Goal: Task Accomplishment & Management: Manage account settings

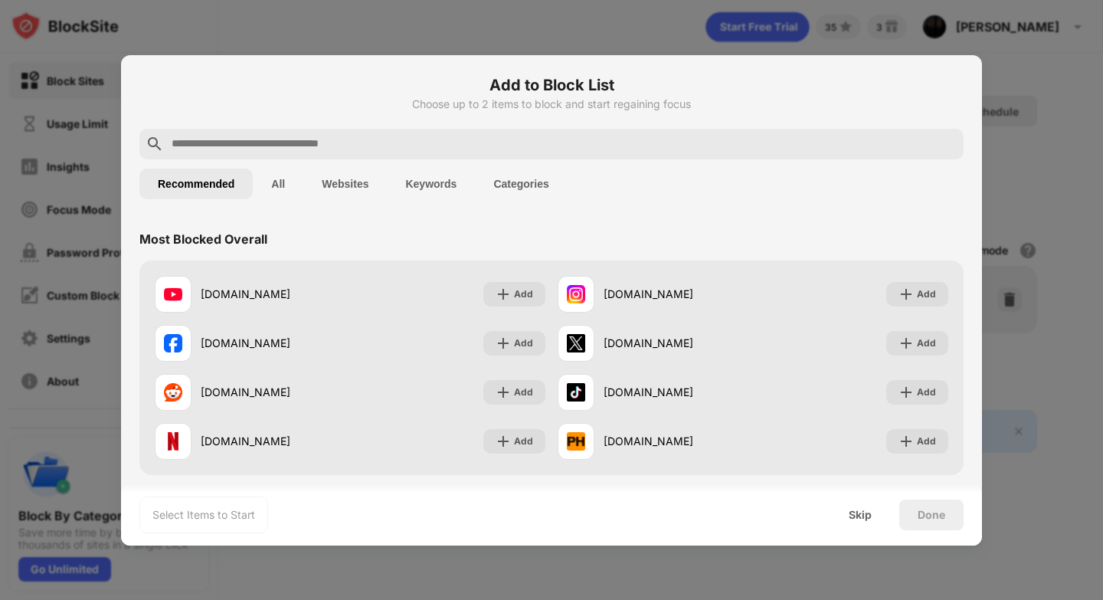
click at [273, 141] on input "text" at bounding box center [563, 144] width 787 height 18
paste input "**********"
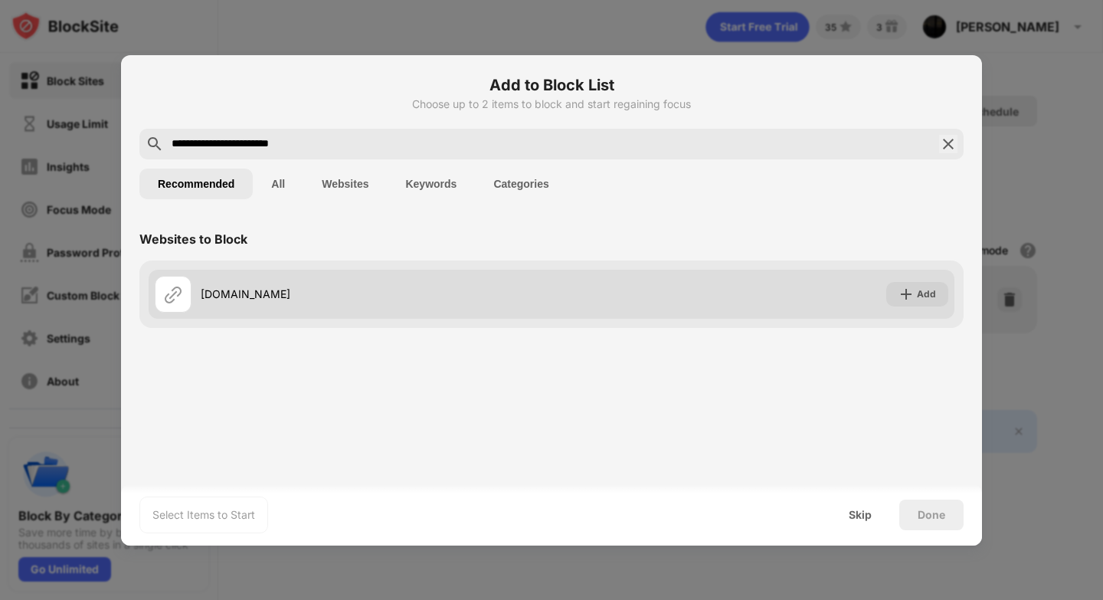
type input "**********"
click at [912, 295] on img at bounding box center [905, 293] width 15 height 15
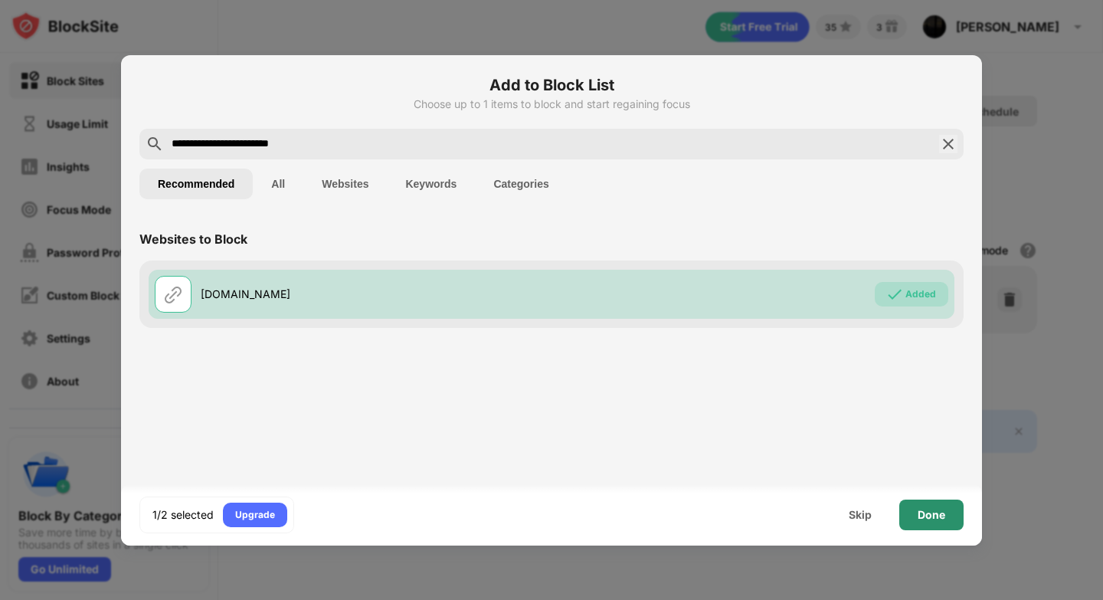
click at [927, 521] on div "Done" at bounding box center [931, 514] width 64 height 31
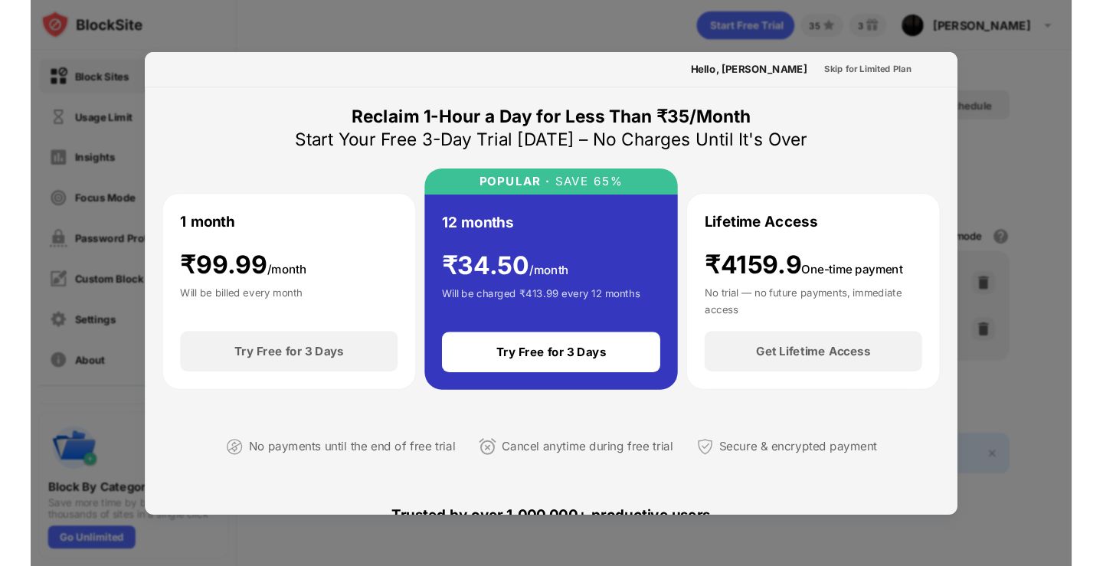
scroll to position [13, 0]
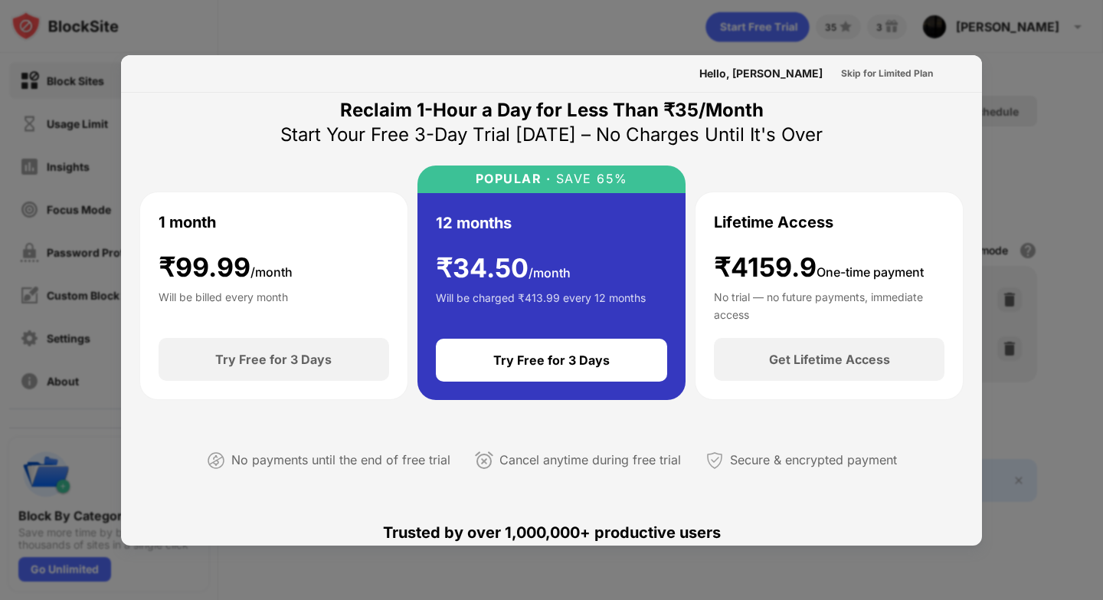
click at [884, 60] on div "Hello, [PERSON_NAME] Skip for Limited Plan" at bounding box center [551, 74] width 861 height 38
click at [883, 66] on div "Skip for Limited Plan" at bounding box center [887, 73] width 92 height 15
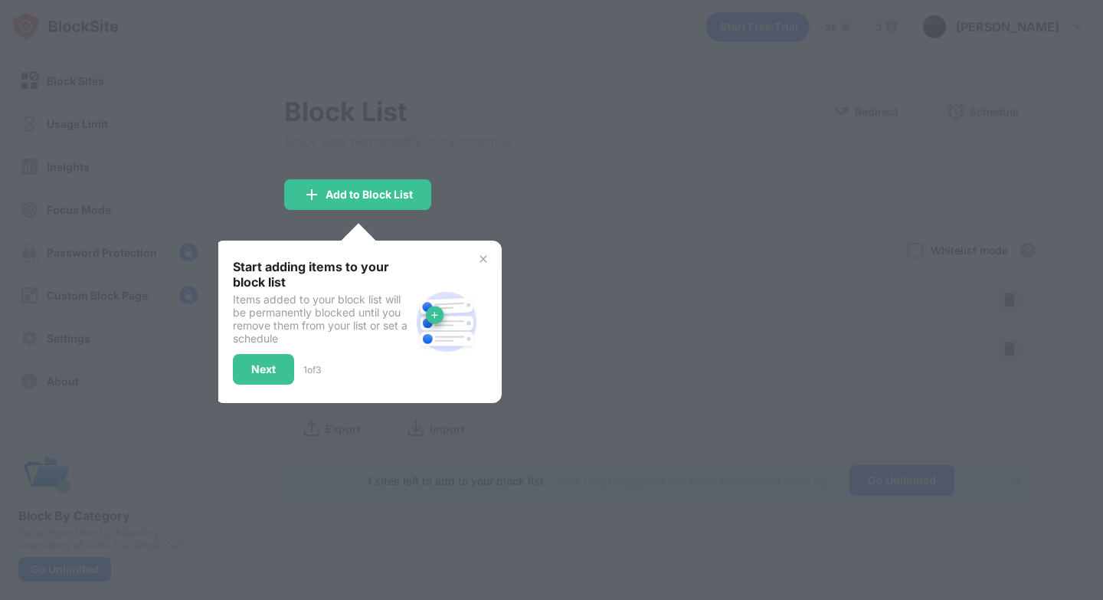
click at [483, 261] on img at bounding box center [483, 259] width 12 height 12
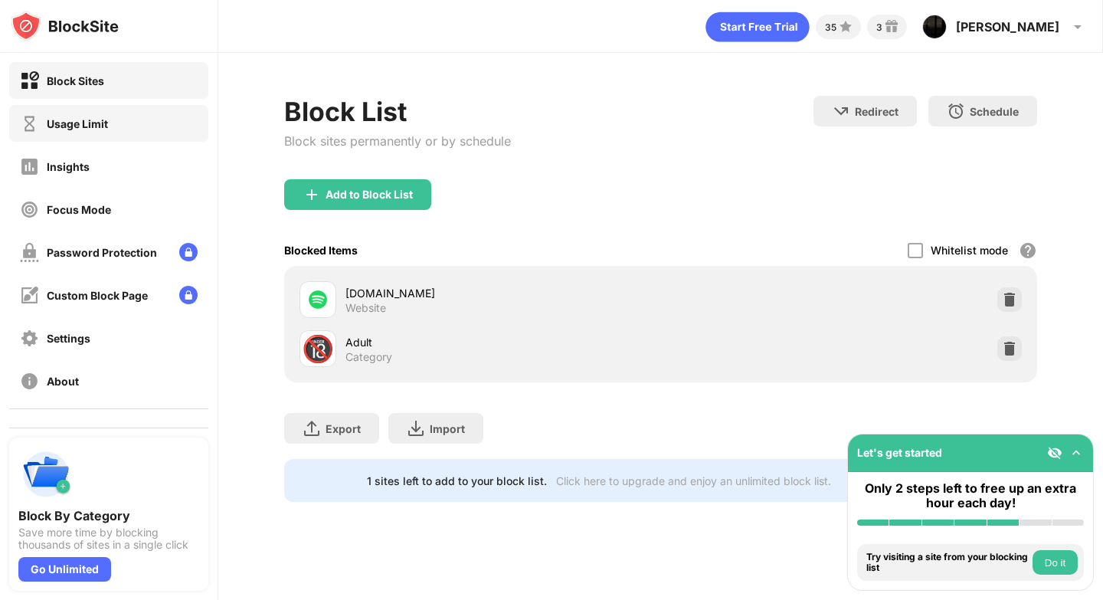
drag, startPoint x: 402, startPoint y: 296, endPoint x: 89, endPoint y: 107, distance: 365.5
click at [89, 107] on div "Block Sites Usage Limit Insights Focus Mode Password Protection Custom Block Pa…" at bounding box center [551, 300] width 1103 height 600
click at [89, 109] on div "Usage Limit" at bounding box center [108, 123] width 199 height 37
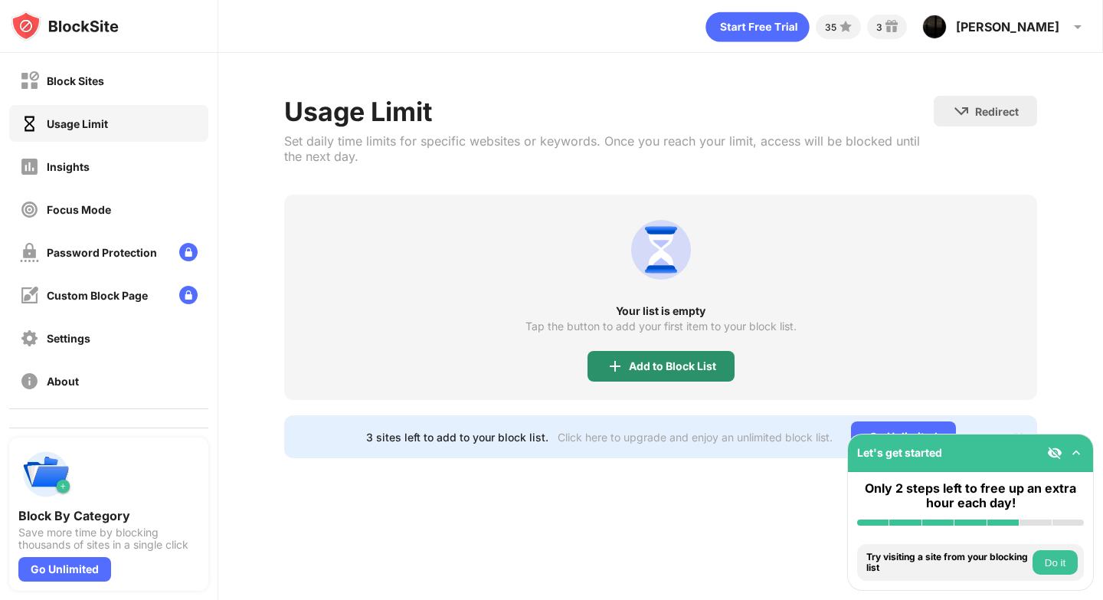
click at [627, 358] on div "Add to Block List" at bounding box center [660, 366] width 147 height 31
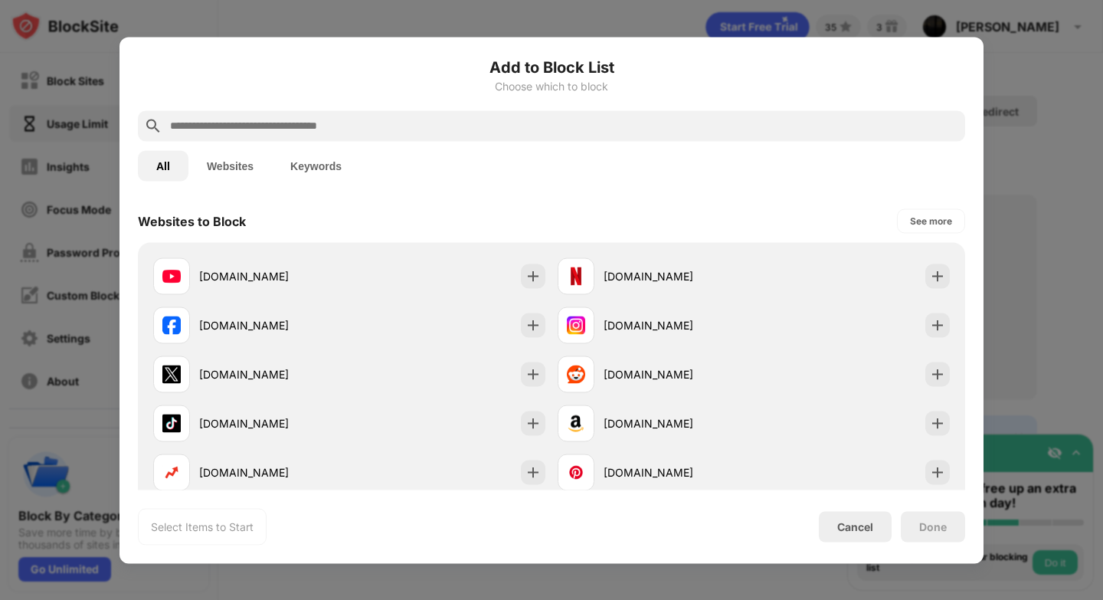
click at [349, 128] on input "text" at bounding box center [563, 125] width 790 height 18
paste input "**********"
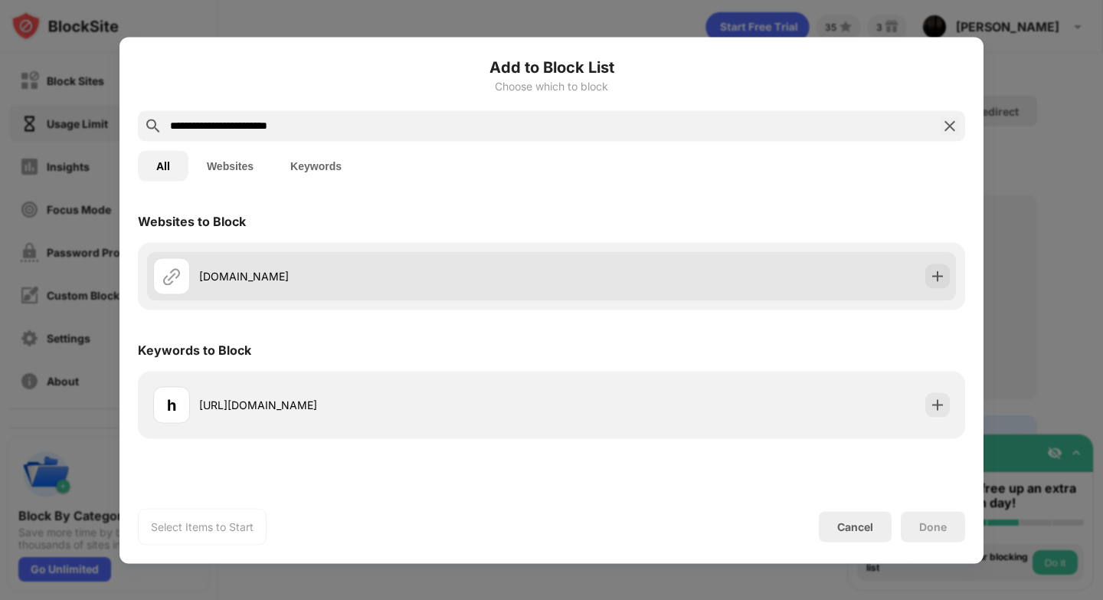
type input "**********"
click at [311, 265] on div "[DOMAIN_NAME]" at bounding box center [352, 275] width 398 height 37
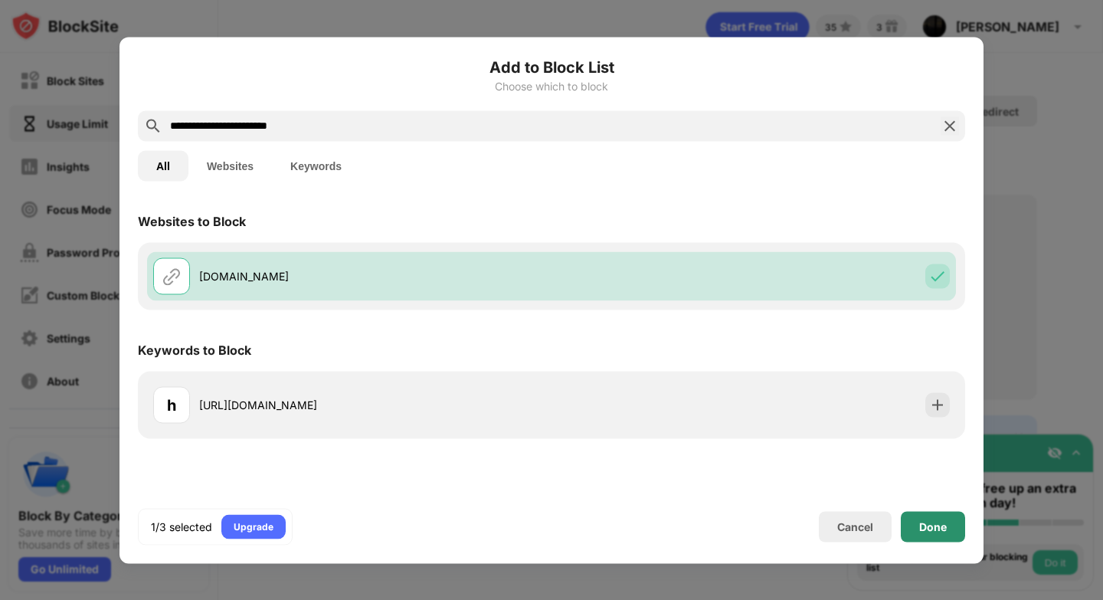
click at [920, 530] on div "Done" at bounding box center [933, 526] width 28 height 12
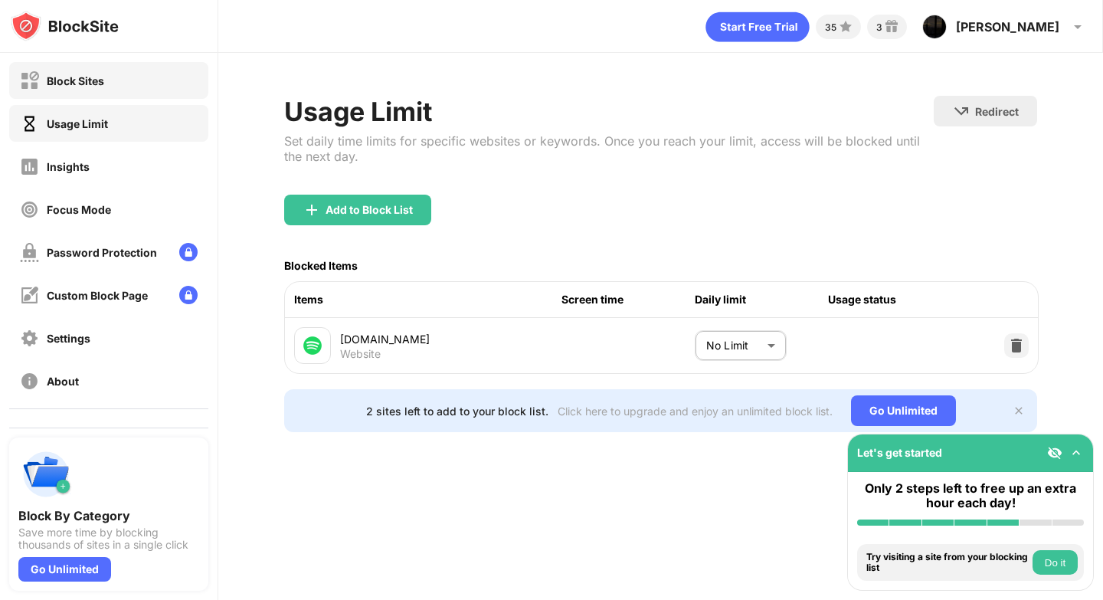
click at [65, 81] on div "Block Sites" at bounding box center [75, 80] width 57 height 13
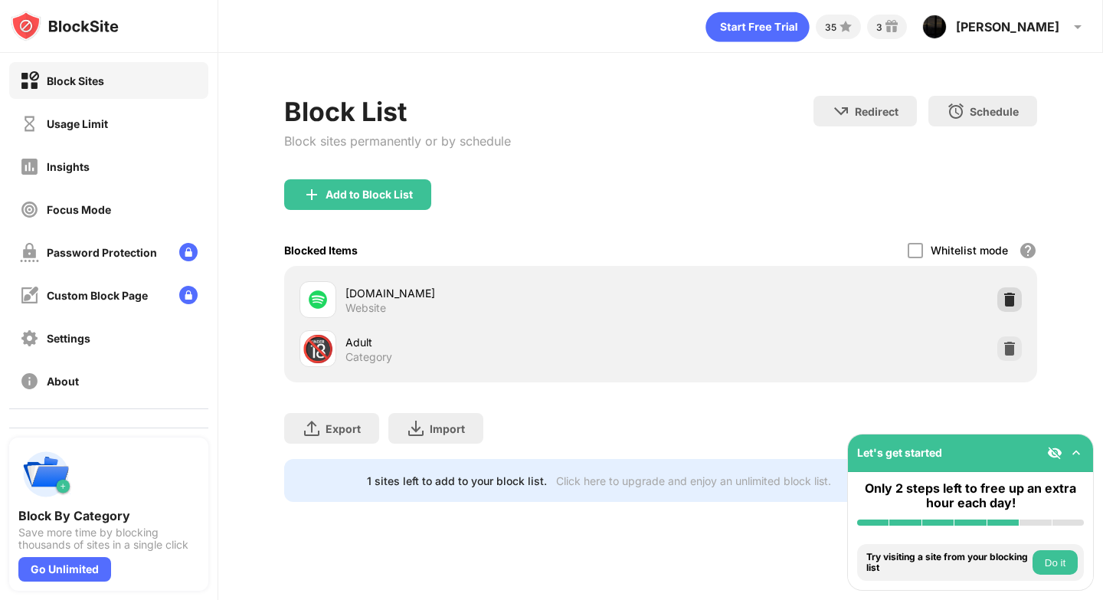
click at [1016, 304] on div at bounding box center [1009, 299] width 25 height 25
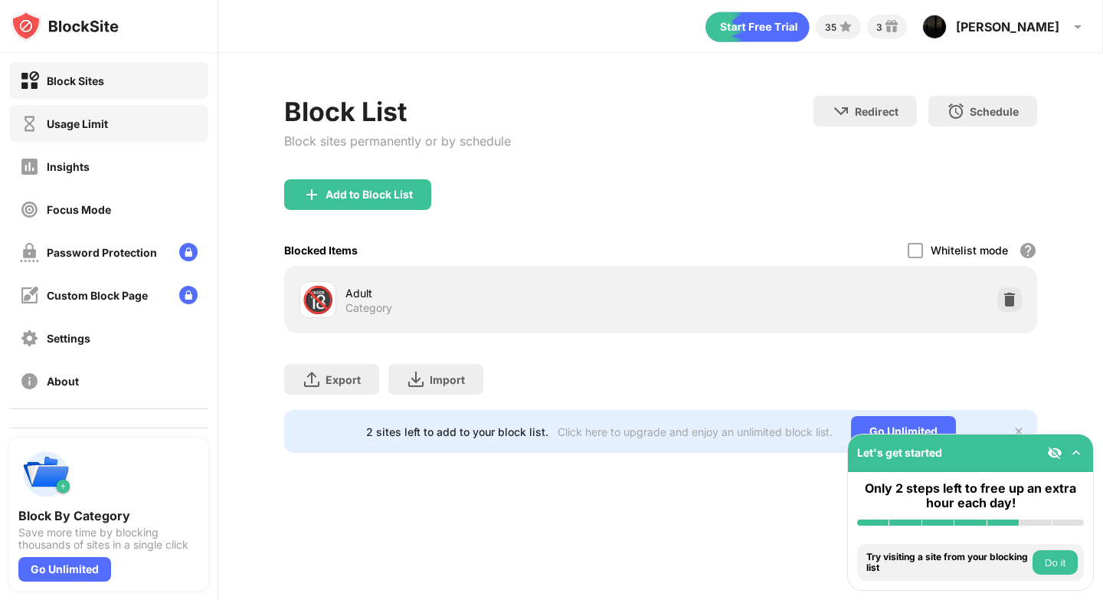
click at [111, 123] on div "Usage Limit" at bounding box center [108, 123] width 199 height 37
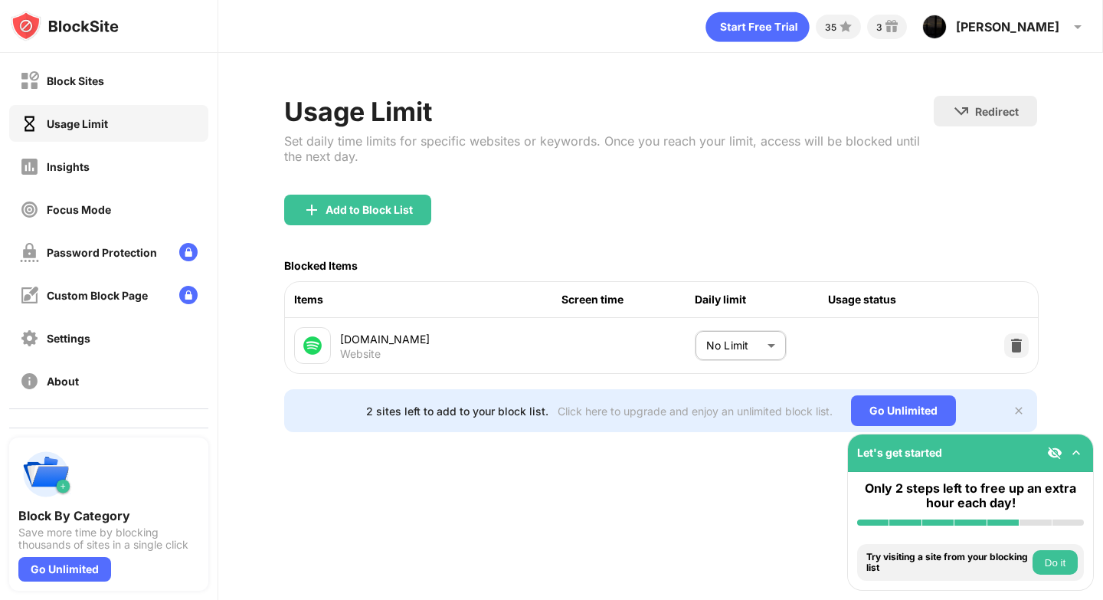
click at [773, 354] on body "Block Sites Usage Limit Insights Focus Mode Password Protection Custom Block Pa…" at bounding box center [551, 300] width 1103 height 600
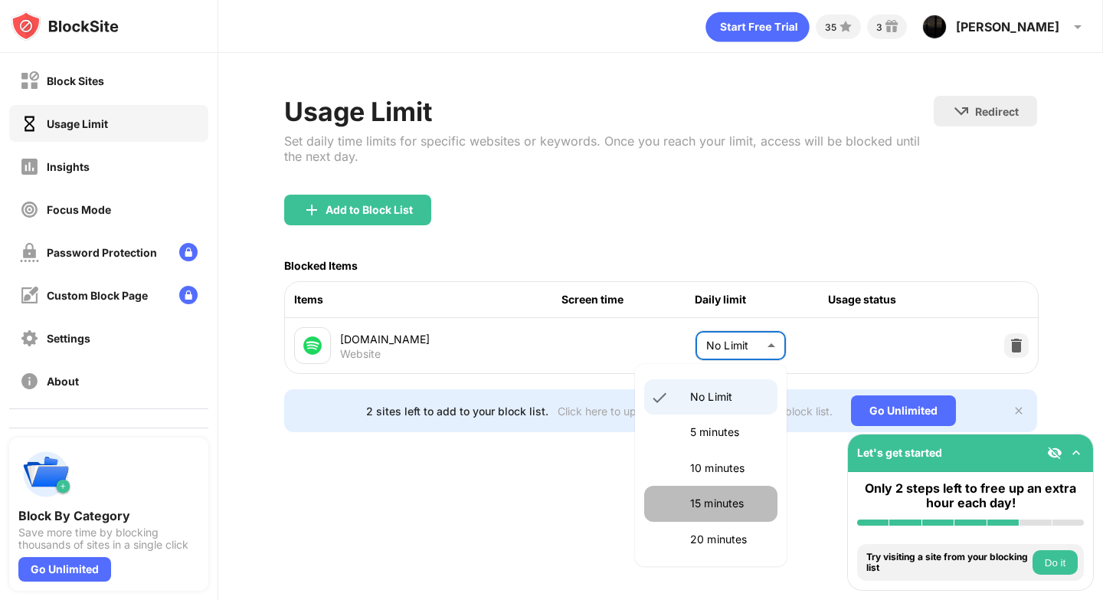
click at [721, 505] on p "15 minutes" at bounding box center [729, 503] width 78 height 17
type input "**"
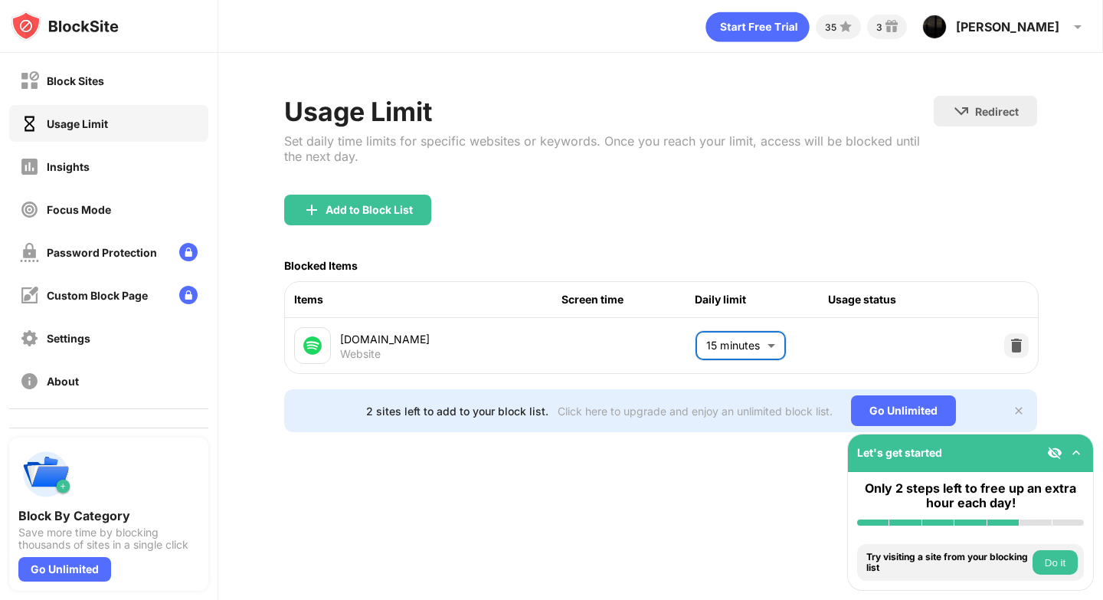
click at [589, 344] on div "[DOMAIN_NAME] Website 15 minutes ** ​" at bounding box center [661, 345] width 752 height 55
click at [1080, 457] on img at bounding box center [1075, 452] width 15 height 15
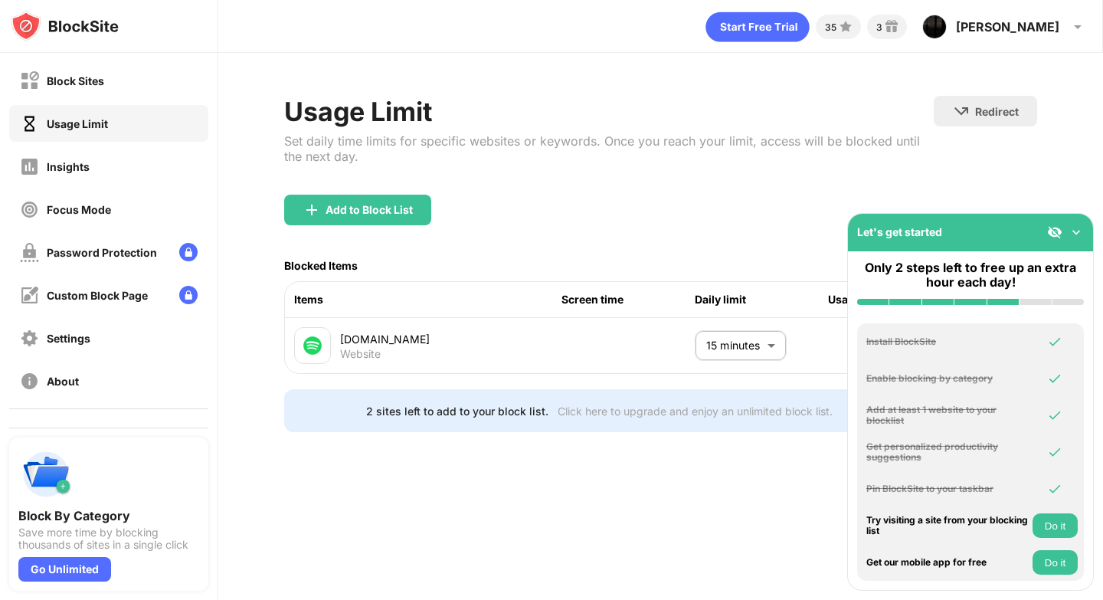
click at [1079, 227] on img at bounding box center [1075, 231] width 15 height 15
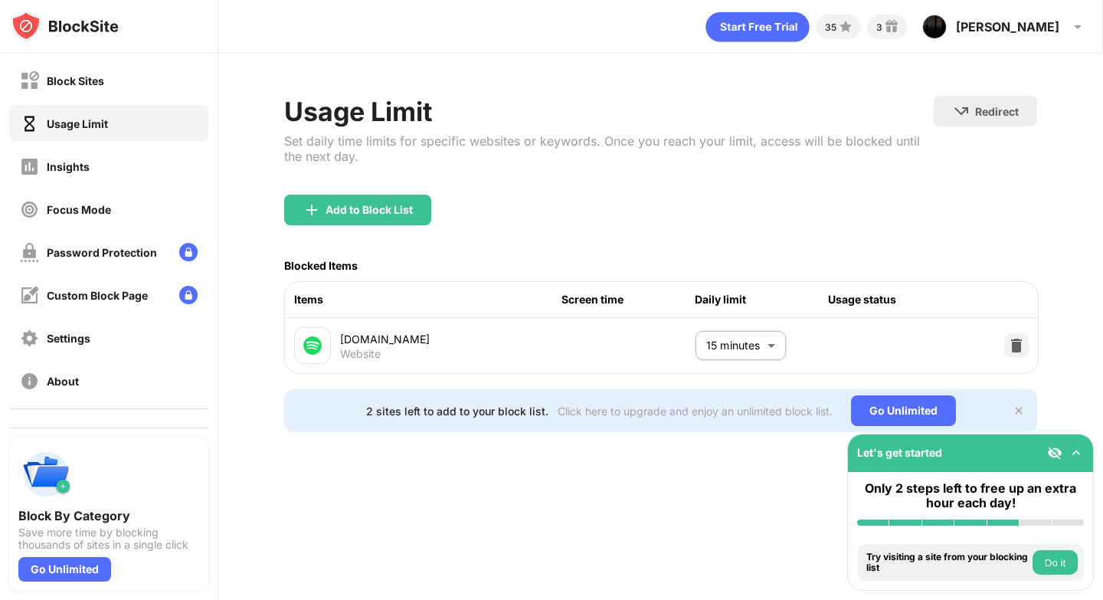
click at [1047, 552] on button "Do it" at bounding box center [1054, 562] width 45 height 25
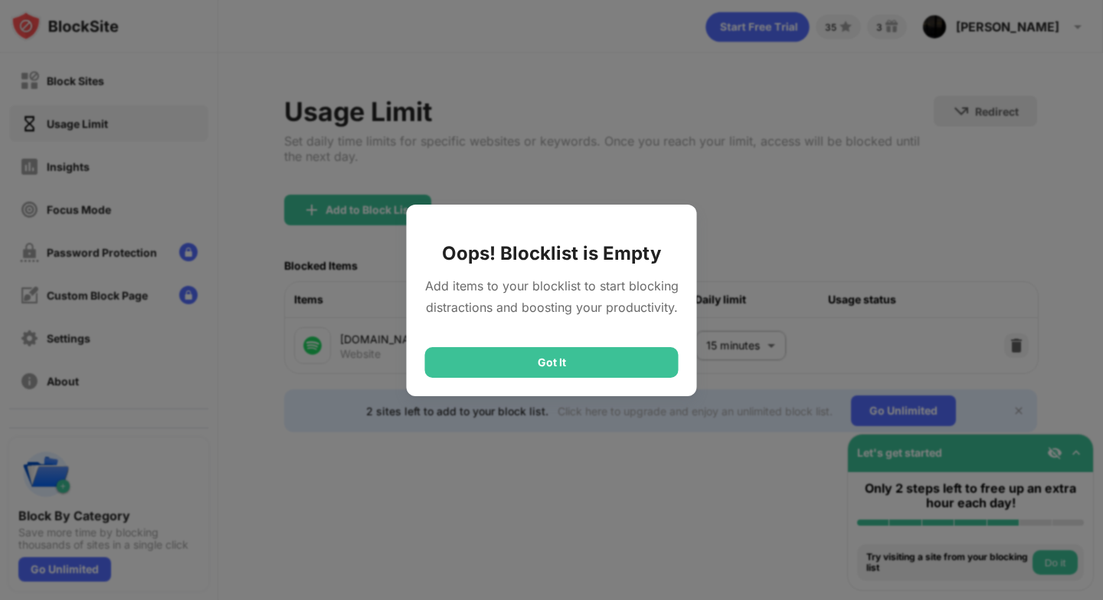
click at [483, 365] on div "Got It" at bounding box center [551, 362] width 253 height 31
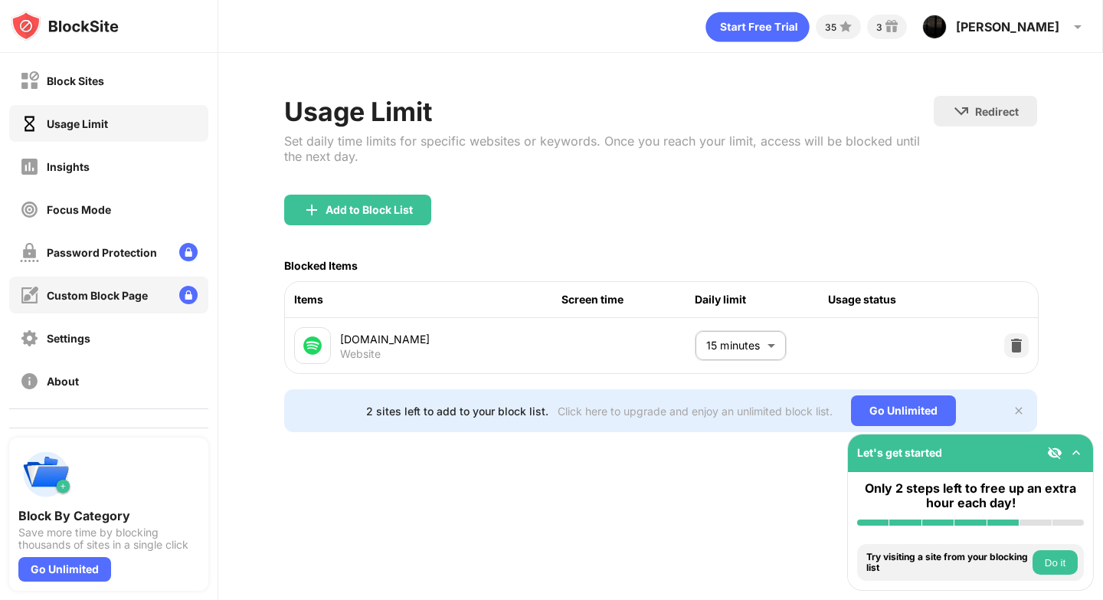
click at [94, 300] on div "Custom Block Page" at bounding box center [97, 295] width 101 height 13
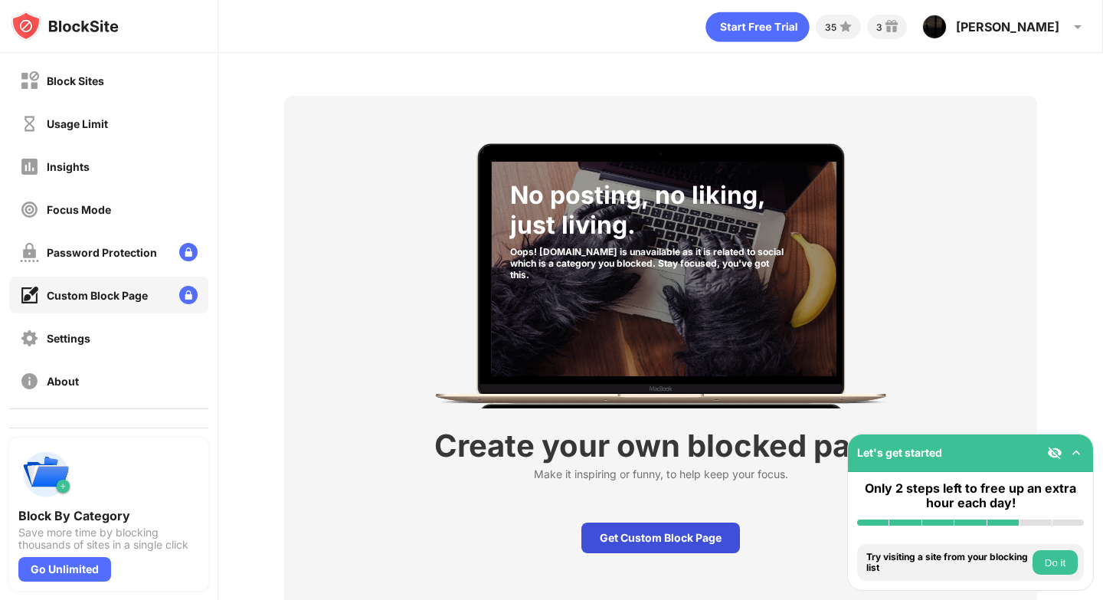
click at [608, 541] on div "Get Custom Block Page" at bounding box center [660, 537] width 159 height 31
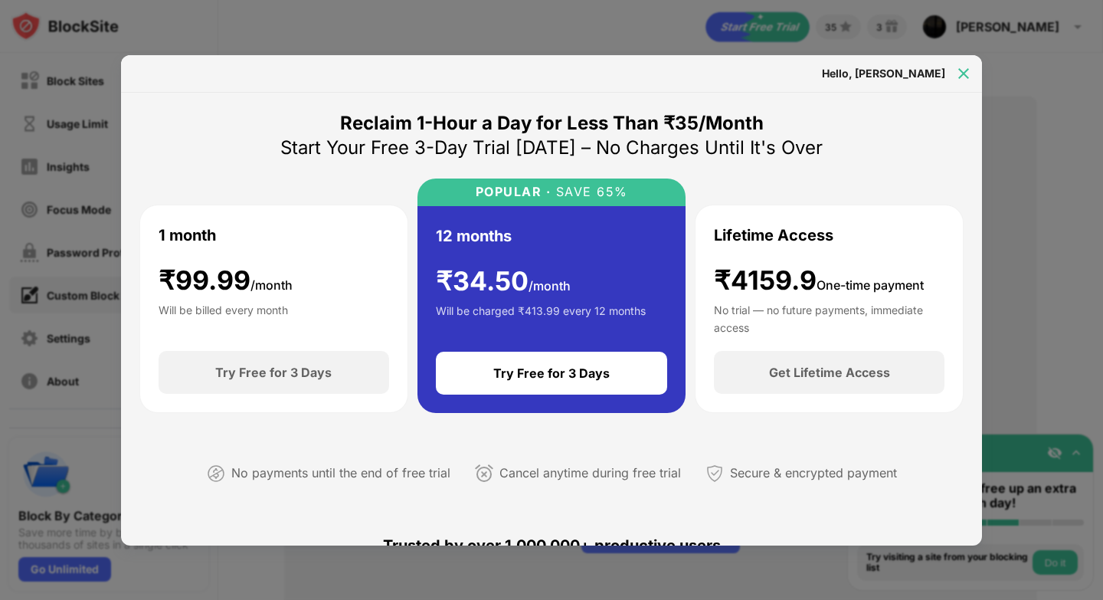
click at [961, 63] on div at bounding box center [963, 73] width 25 height 25
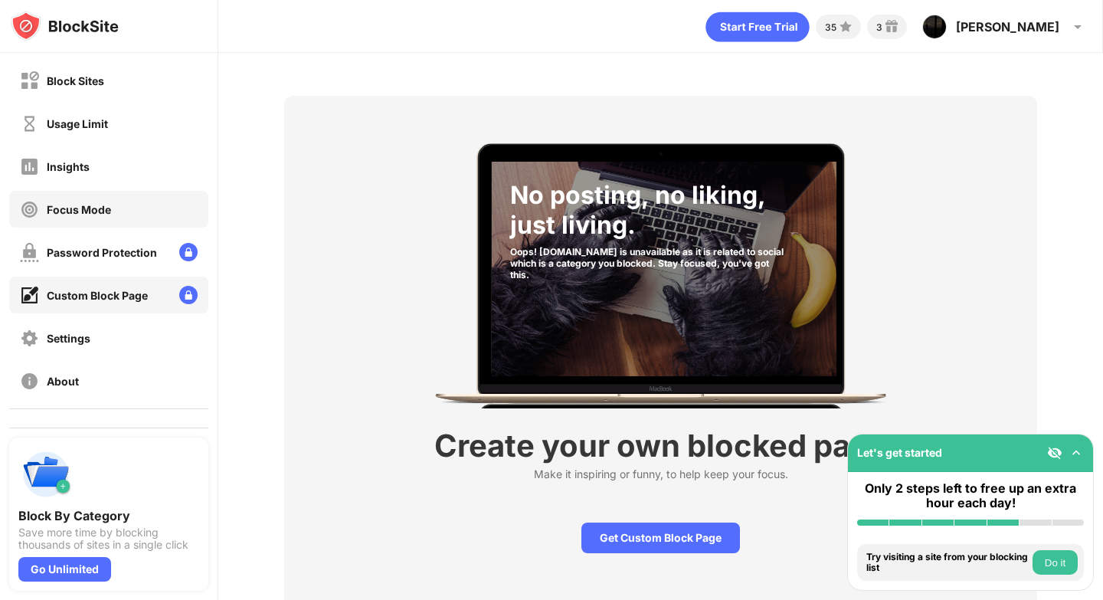
click at [70, 212] on div "Focus Mode" at bounding box center [79, 209] width 64 height 13
